Goal: Find specific page/section: Find specific page/section

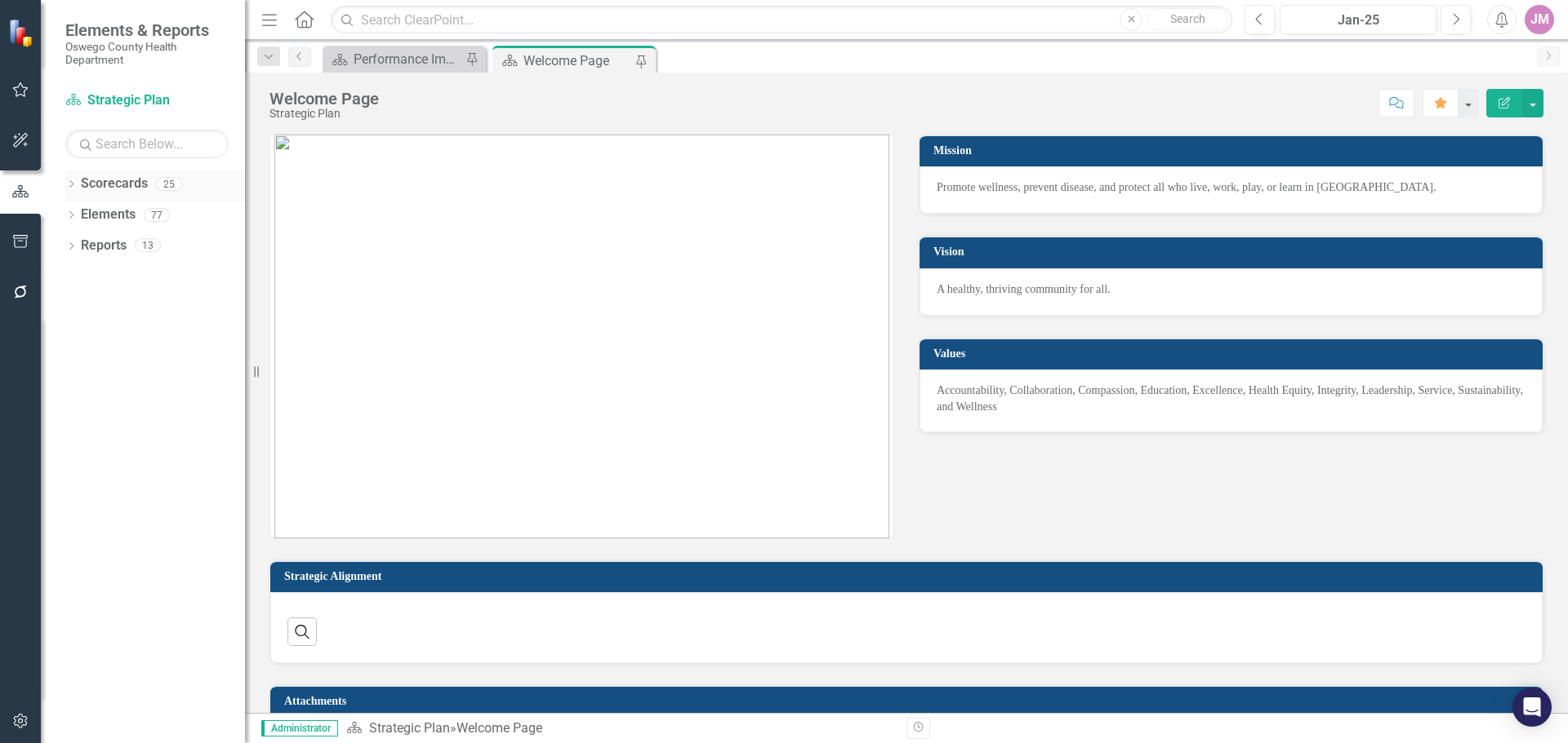
click at [117, 183] on link "Scorecards" at bounding box center [115, 184] width 67 height 19
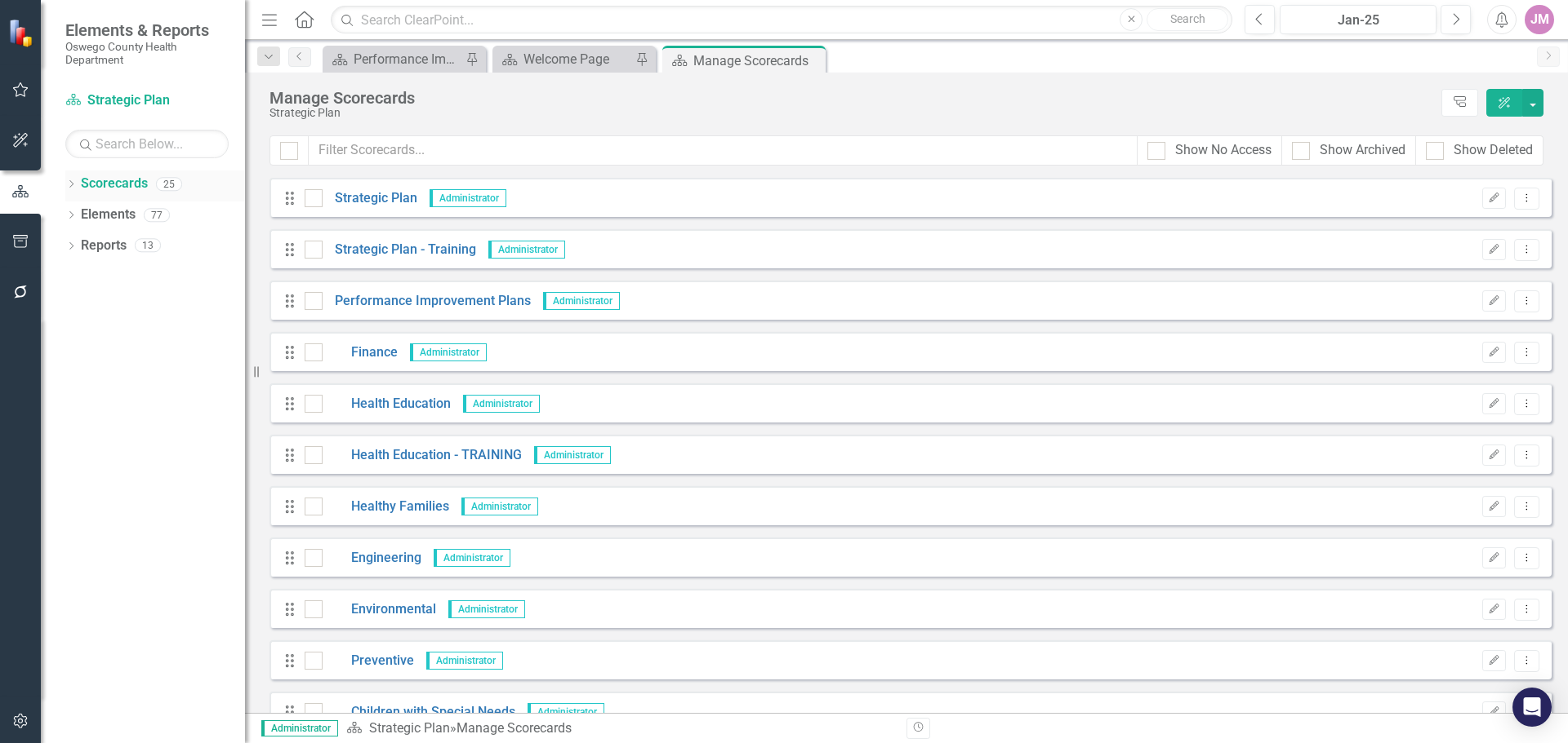
click at [69, 185] on icon "Dropdown" at bounding box center [71, 186] width 11 height 9
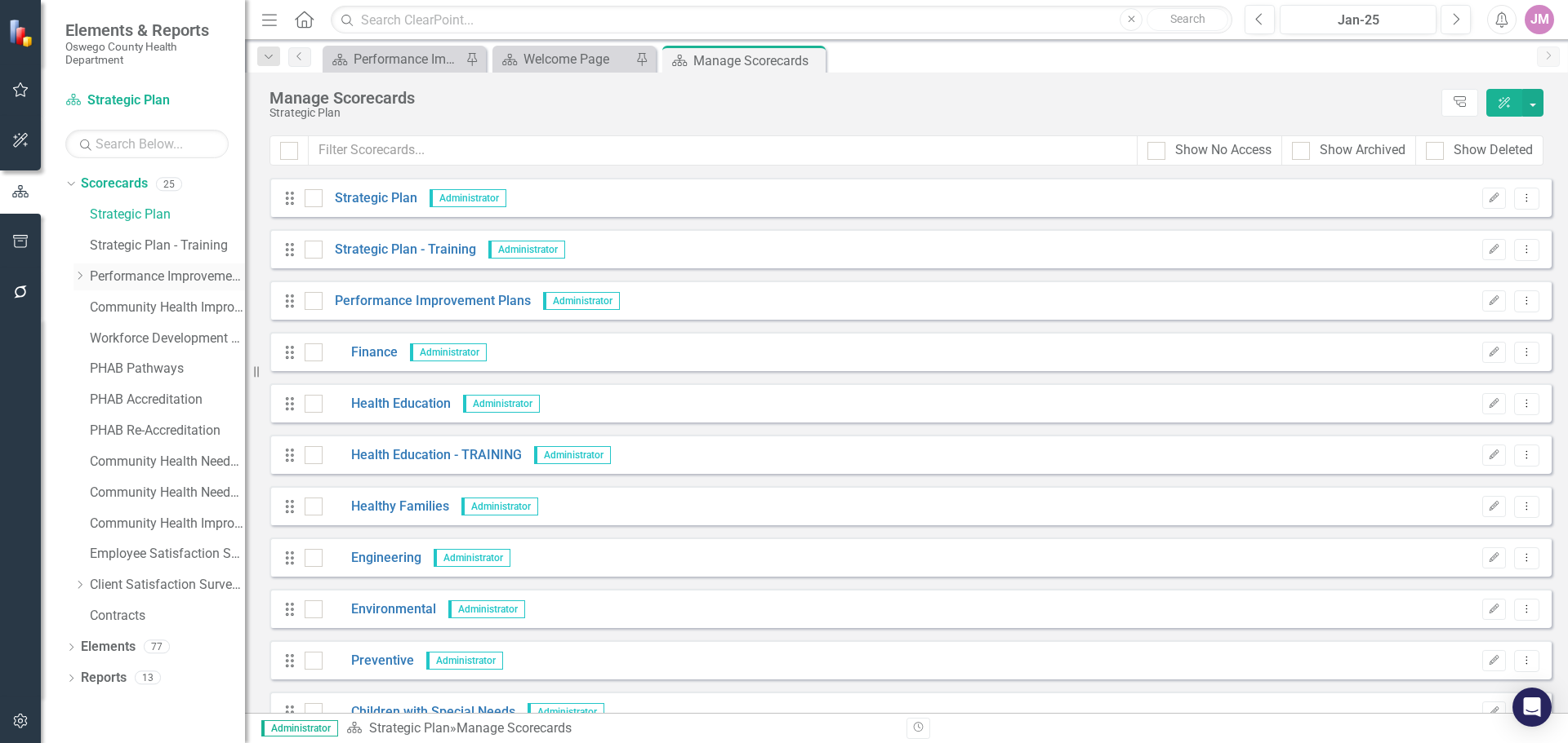
click at [78, 274] on icon "Dropdown" at bounding box center [79, 275] width 12 height 9
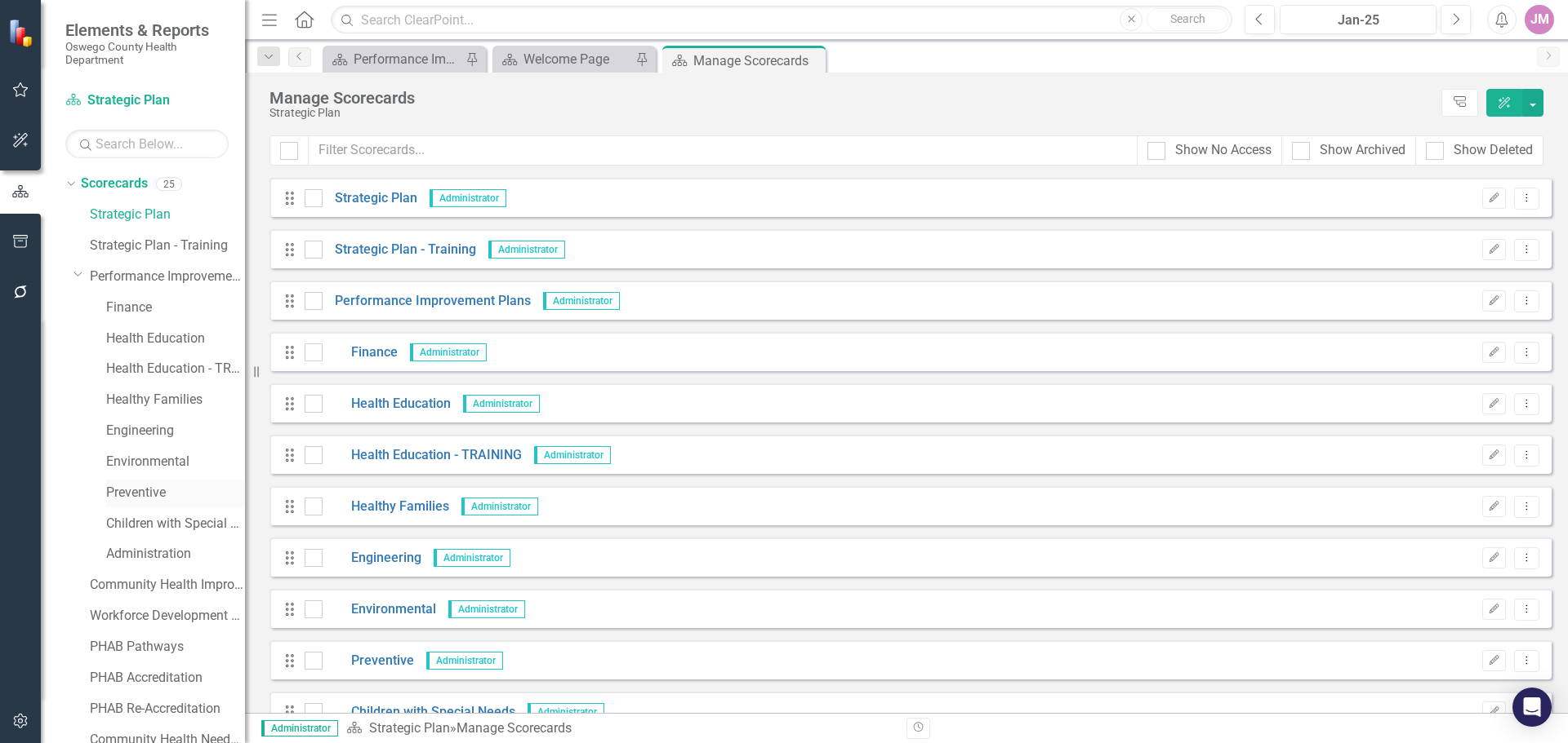
click at [145, 482] on div "Preventive" at bounding box center [175, 493] width 139 height 27
click at [149, 492] on link "Preventive" at bounding box center [175, 494] width 139 height 19
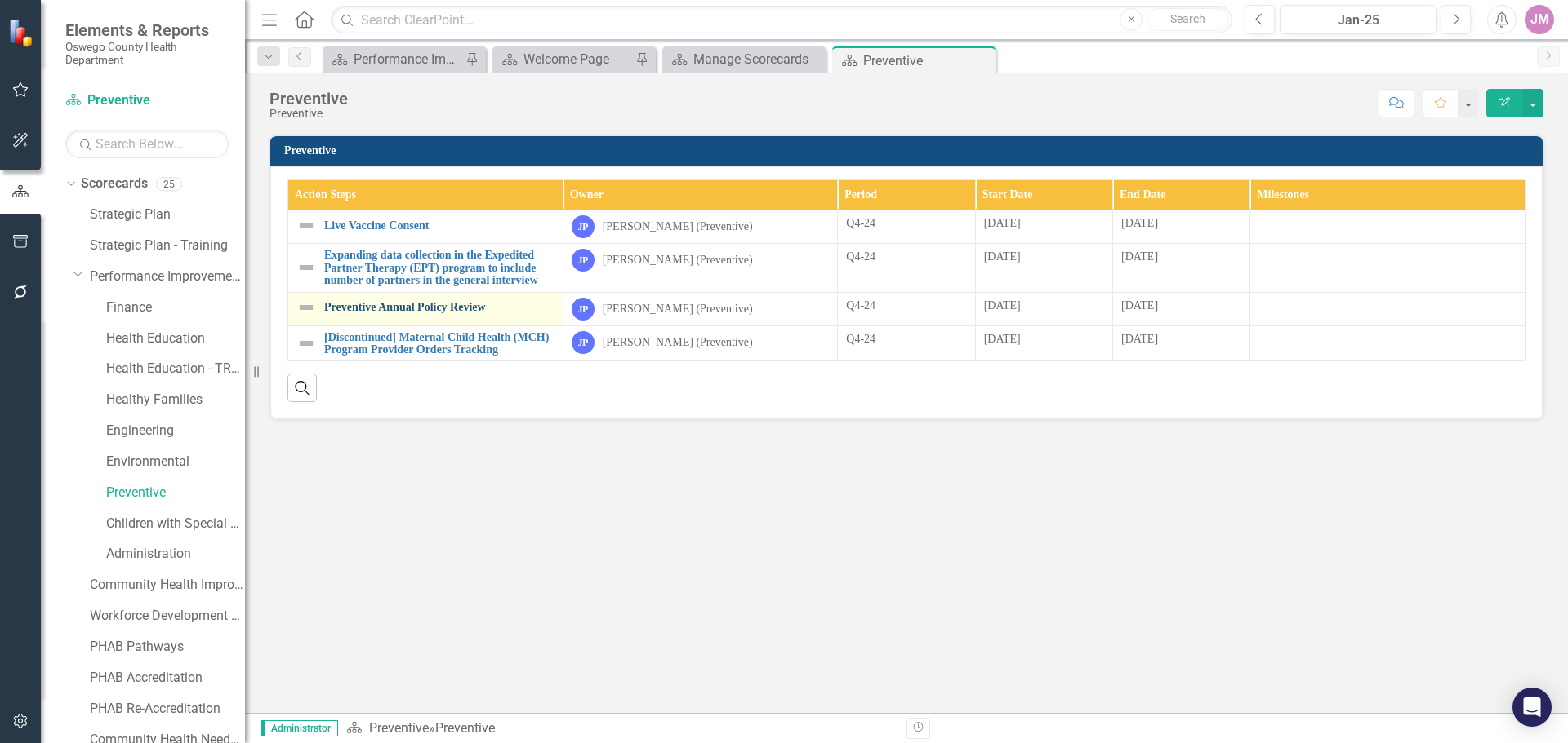
click at [418, 307] on link "Preventive Annual Policy Review" at bounding box center [439, 307] width 231 height 12
